Goal: Transaction & Acquisition: Purchase product/service

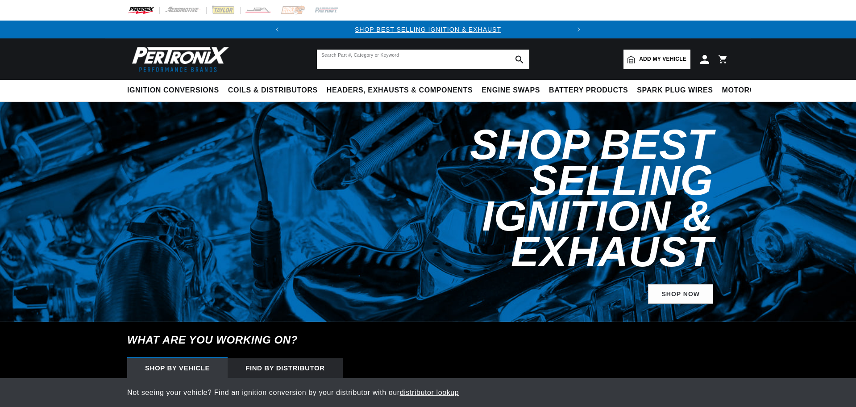
click at [359, 60] on input "text" at bounding box center [423, 60] width 212 height 20
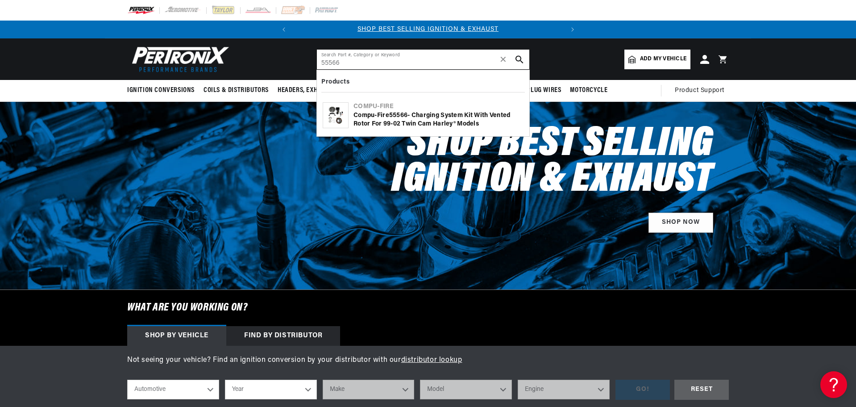
type input "55566"
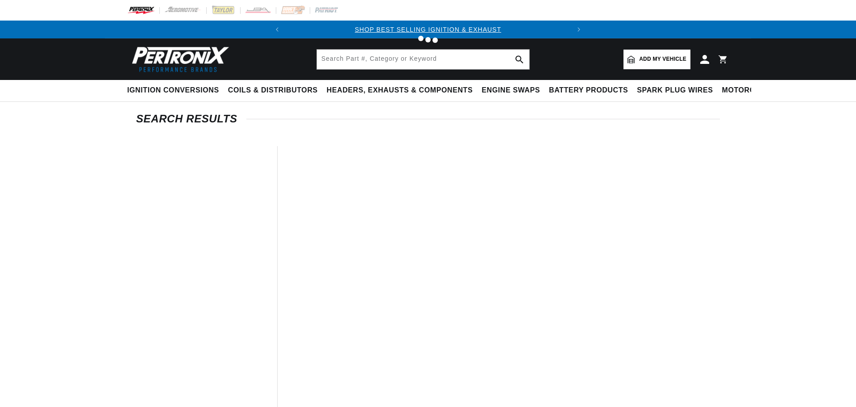
type input "55566"
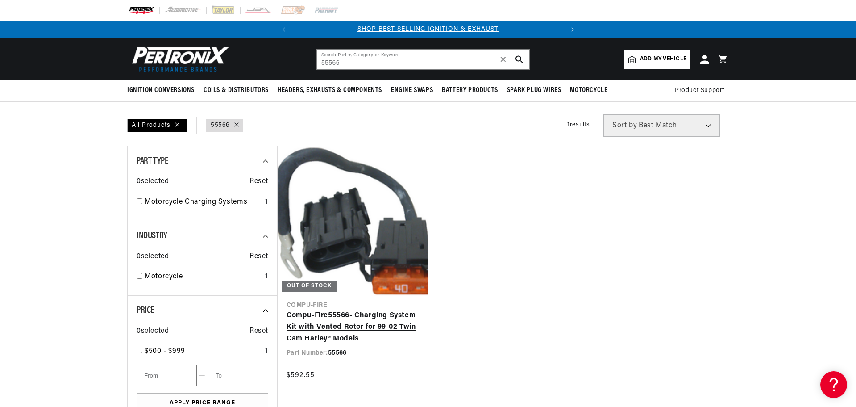
click at [341, 319] on link "Compu-Fire 55566 - Charging System Kit with Vented Rotor for 99-02 Twin Cam Har…" at bounding box center [352, 327] width 132 height 34
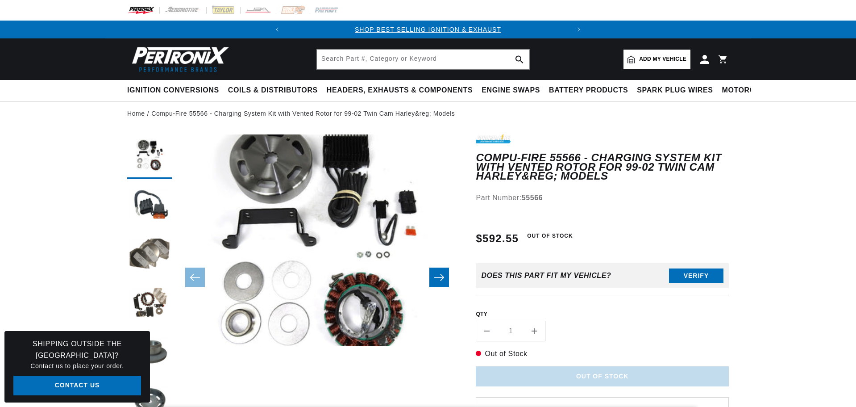
click at [148, 367] on button "Open media 1 in modal" at bounding box center [148, 367] width 0 height 0
